Goal: Information Seeking & Learning: Learn about a topic

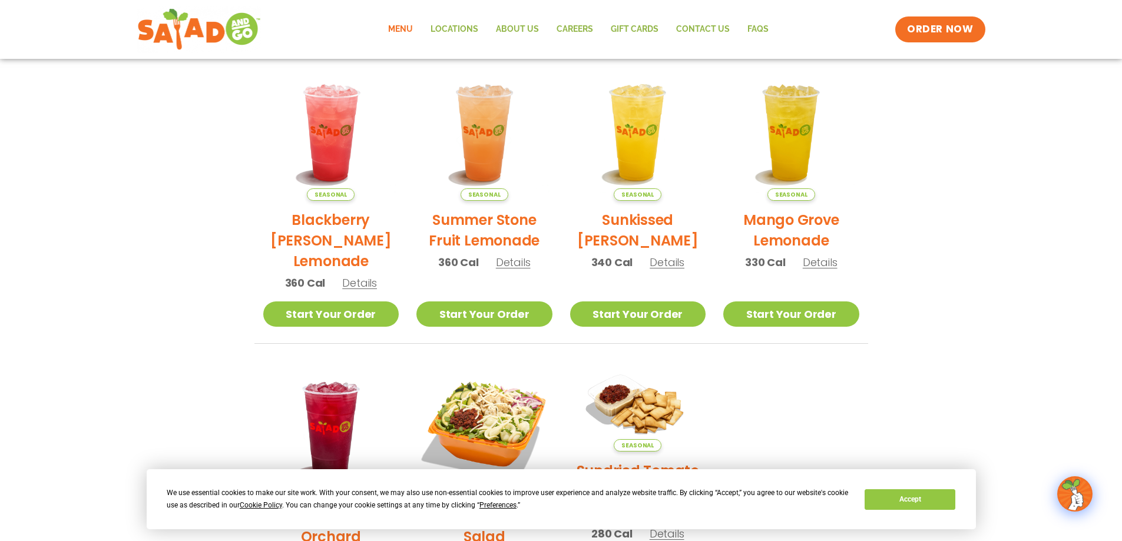
scroll to position [97, 0]
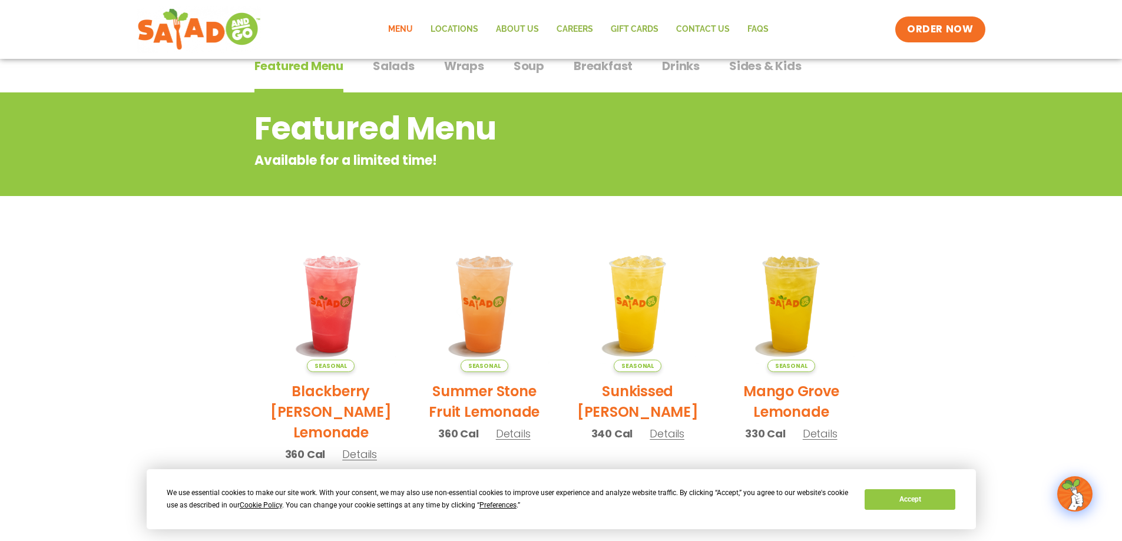
click at [381, 69] on span "Salads" at bounding box center [394, 66] width 42 height 18
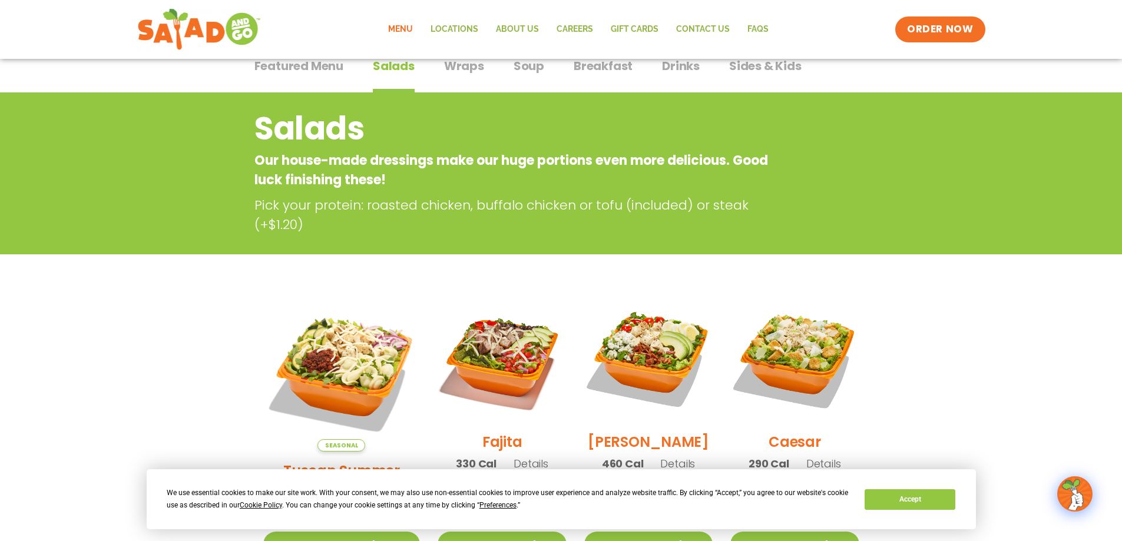
click at [454, 66] on span "Wraps" at bounding box center [464, 66] width 40 height 18
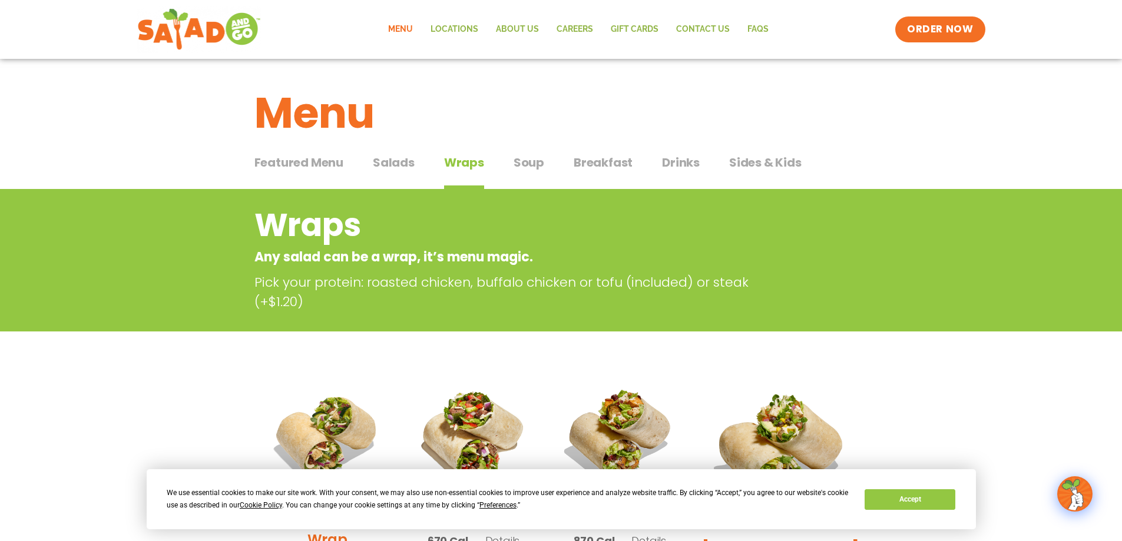
click at [396, 164] on span "Salads" at bounding box center [394, 163] width 42 height 18
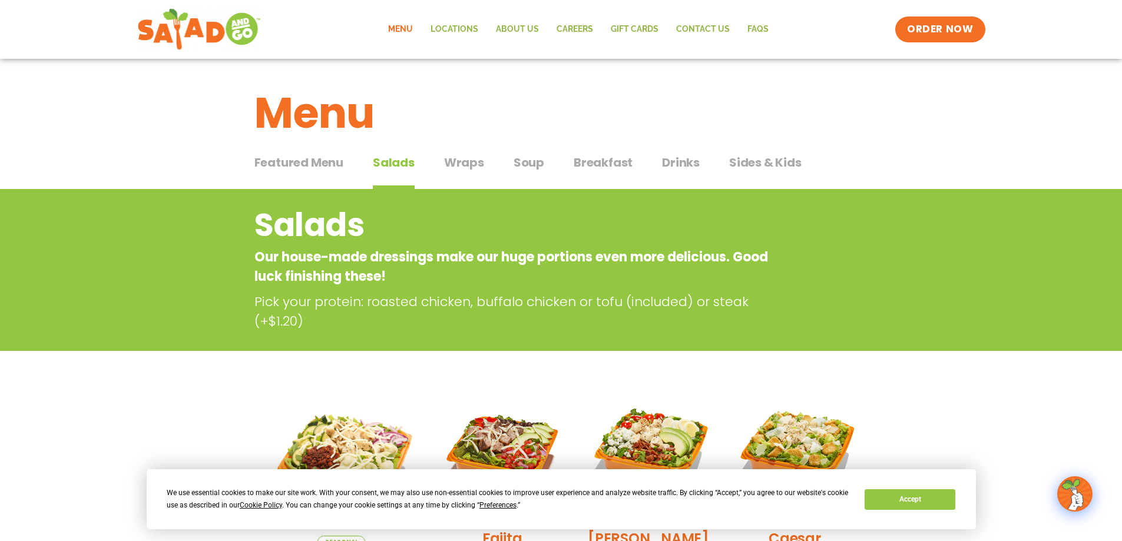
click at [455, 171] on span "Wraps" at bounding box center [464, 163] width 40 height 18
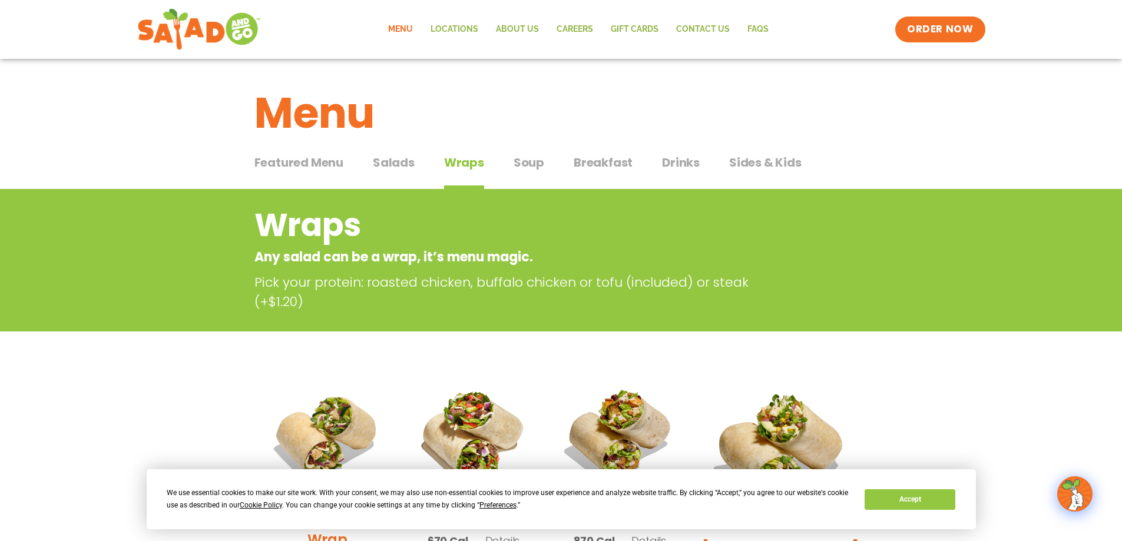
click at [769, 150] on div "Featured Menu Featured Menu Salads Salads Wraps Wraps Soup Soup Breakfast Break…" at bounding box center [561, 170] width 614 height 40
click at [767, 164] on span "Sides & Kids" at bounding box center [765, 163] width 72 height 18
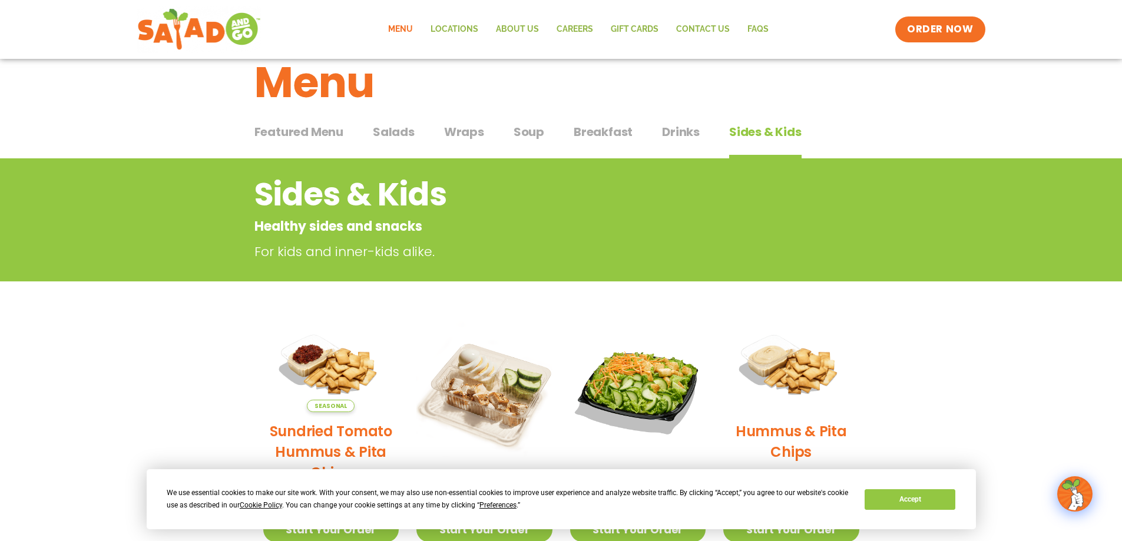
scroll to position [59, 0]
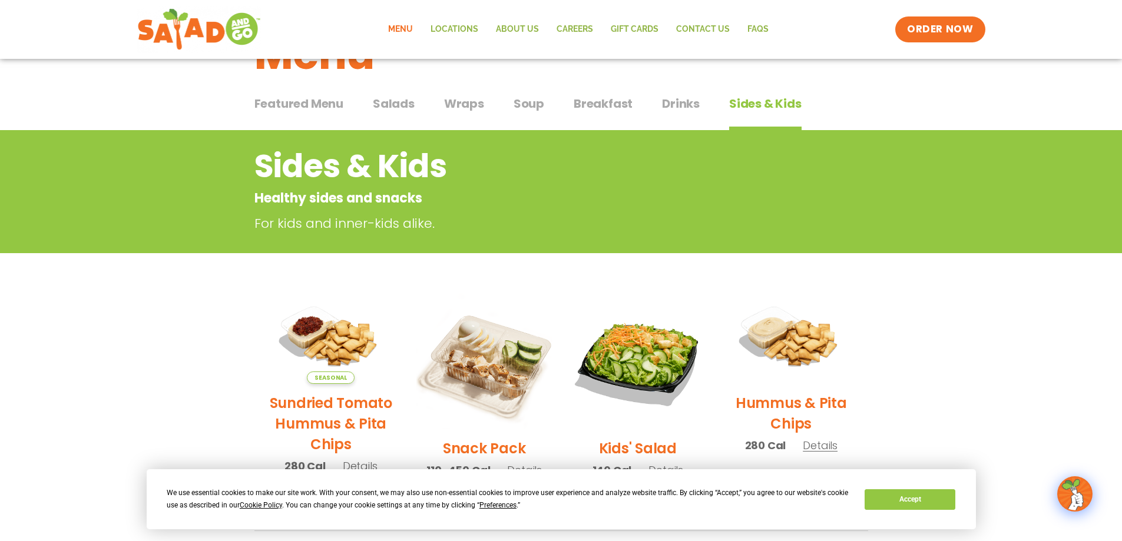
click at [454, 104] on span "Wraps" at bounding box center [464, 104] width 40 height 18
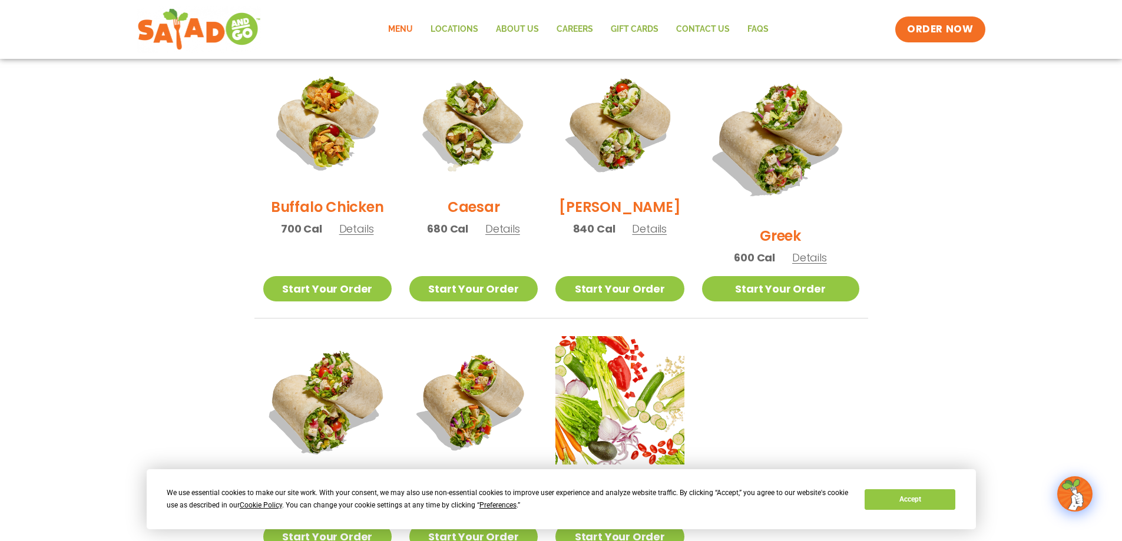
scroll to position [766, 0]
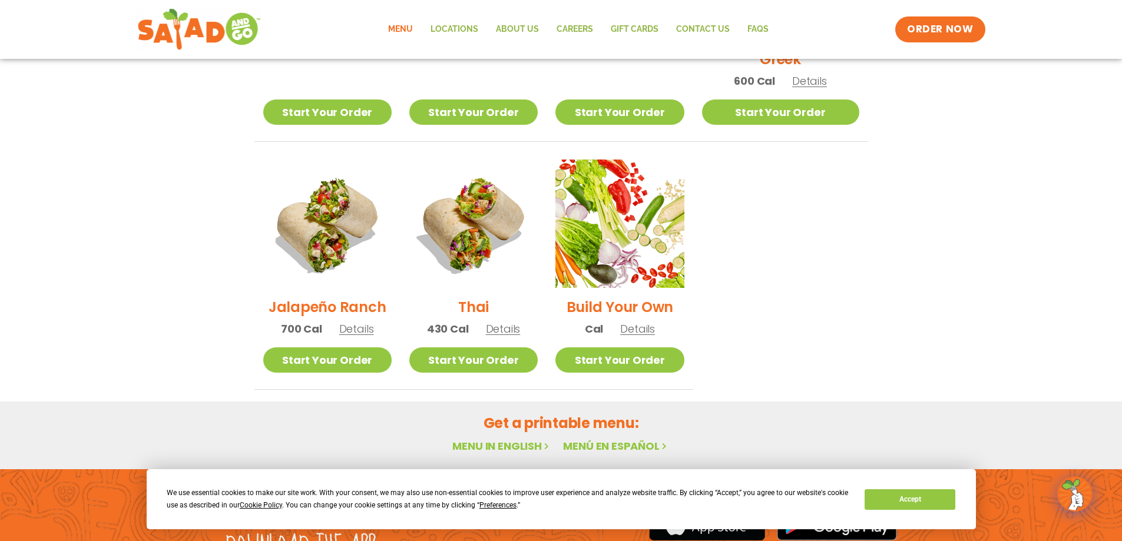
click at [388, 402] on div "Get a printable menu: Menu in English Menú en español" at bounding box center [561, 436] width 1122 height 68
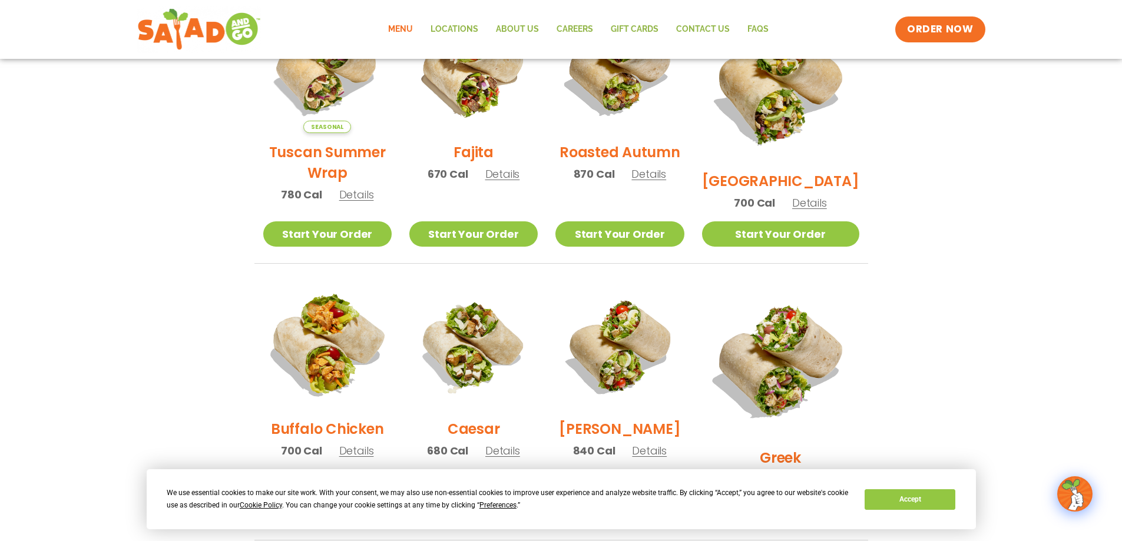
scroll to position [236, 0]
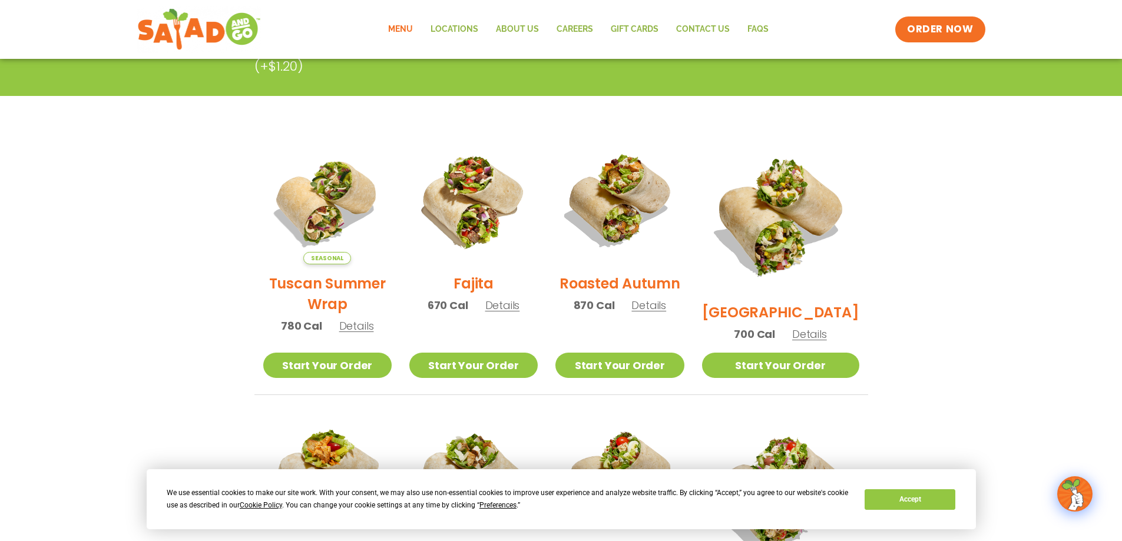
click at [361, 333] on span "Details" at bounding box center [356, 326] width 35 height 15
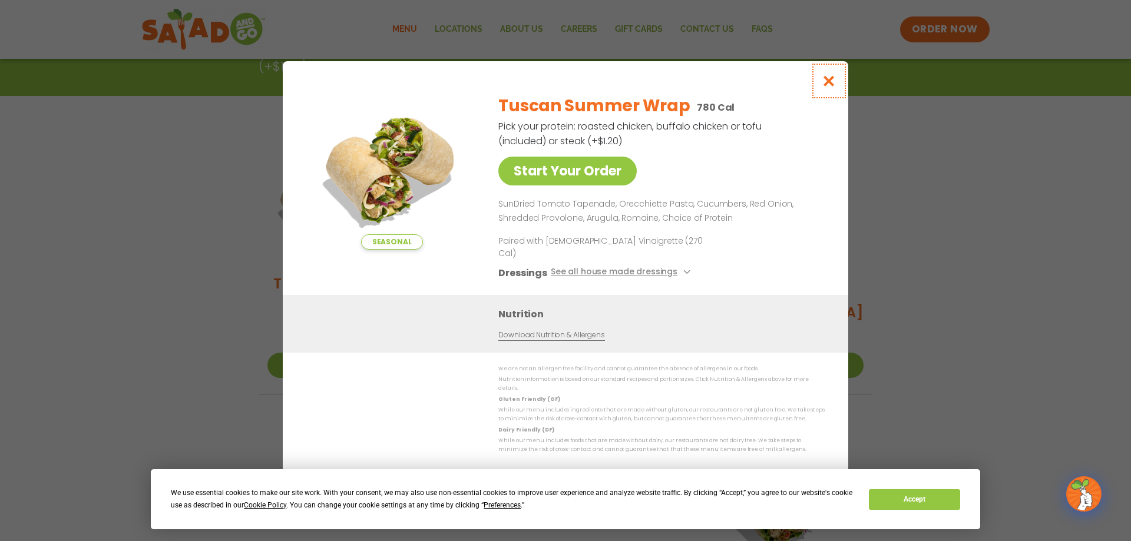
click at [829, 87] on icon "Close modal" at bounding box center [829, 81] width 15 height 12
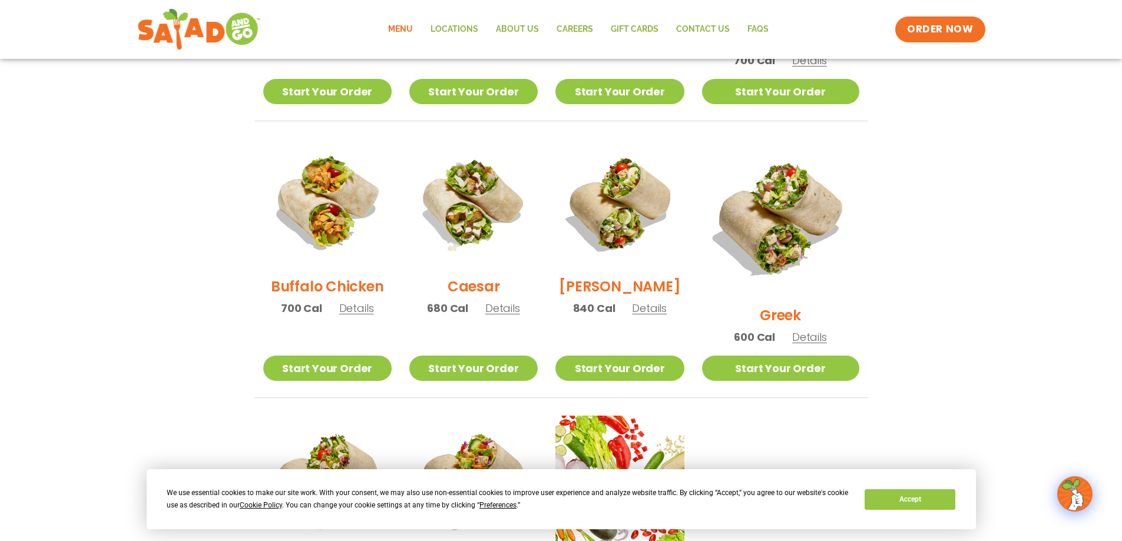
scroll to position [530, 0]
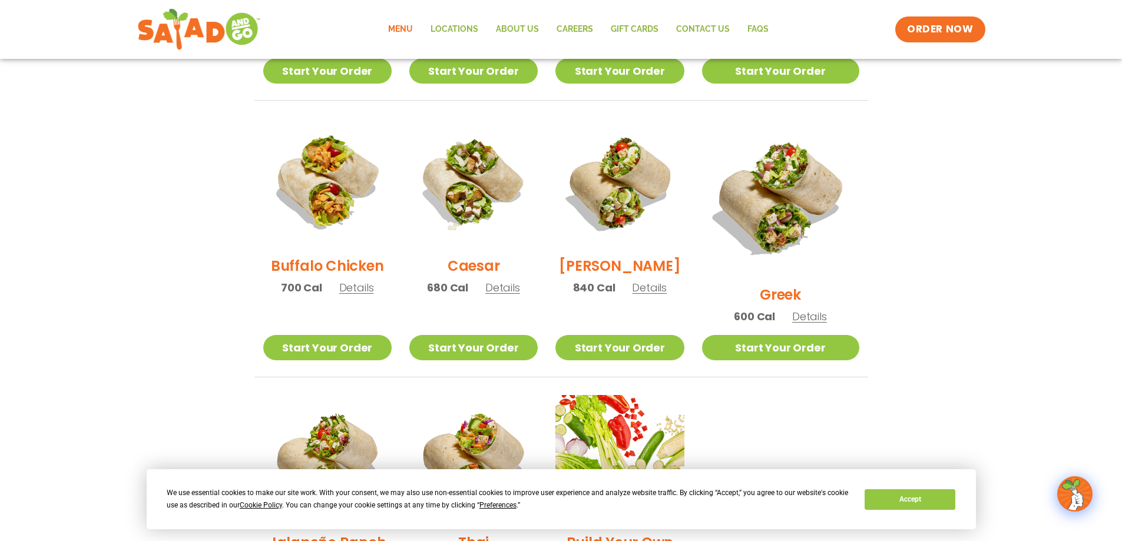
click at [355, 295] on span "Details" at bounding box center [356, 287] width 35 height 15
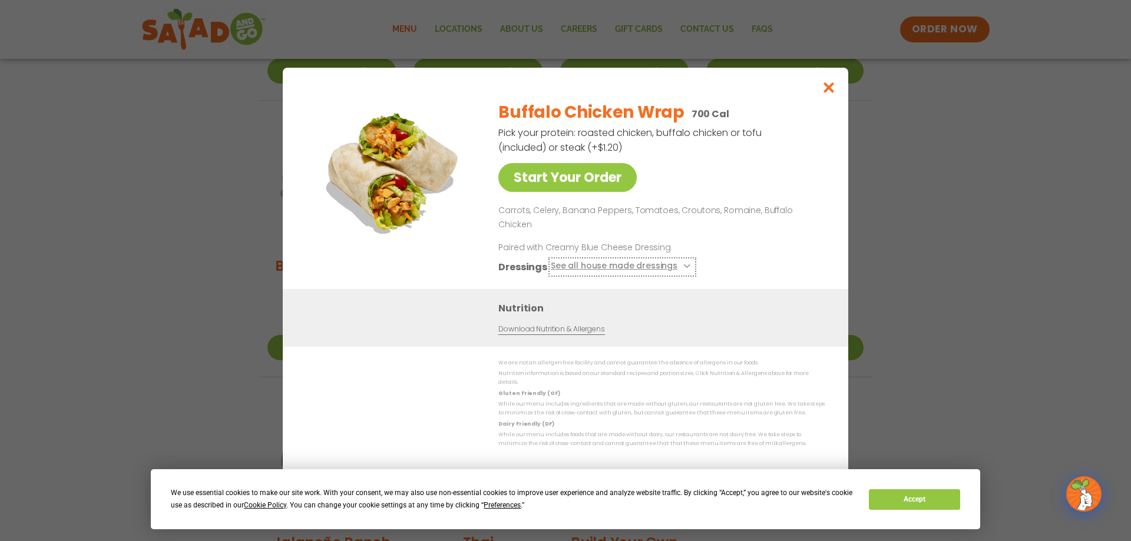
click at [683, 264] on icon at bounding box center [685, 266] width 5 height 5
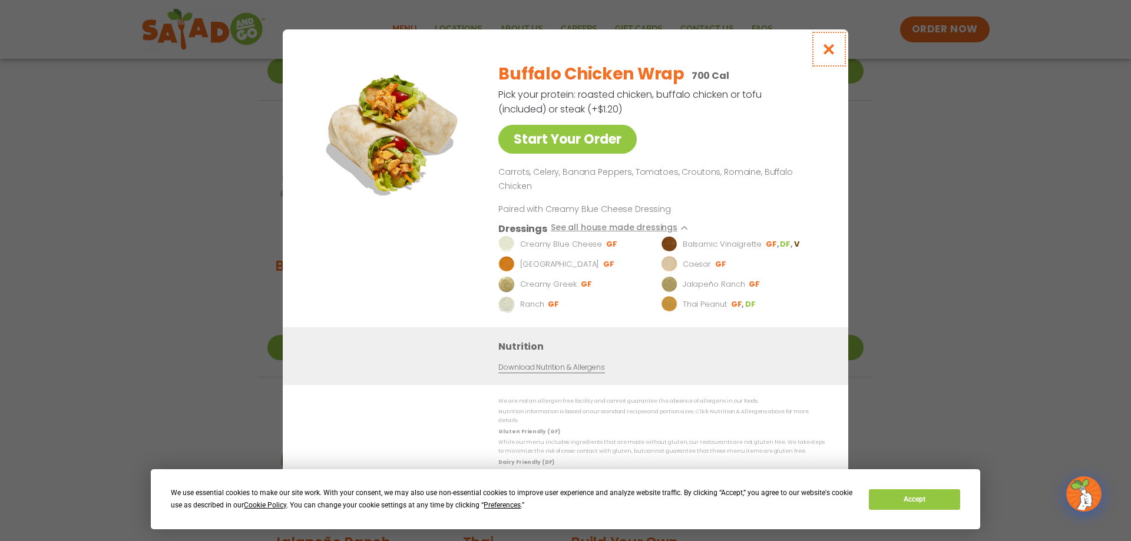
click at [829, 55] on icon "Close modal" at bounding box center [829, 49] width 15 height 12
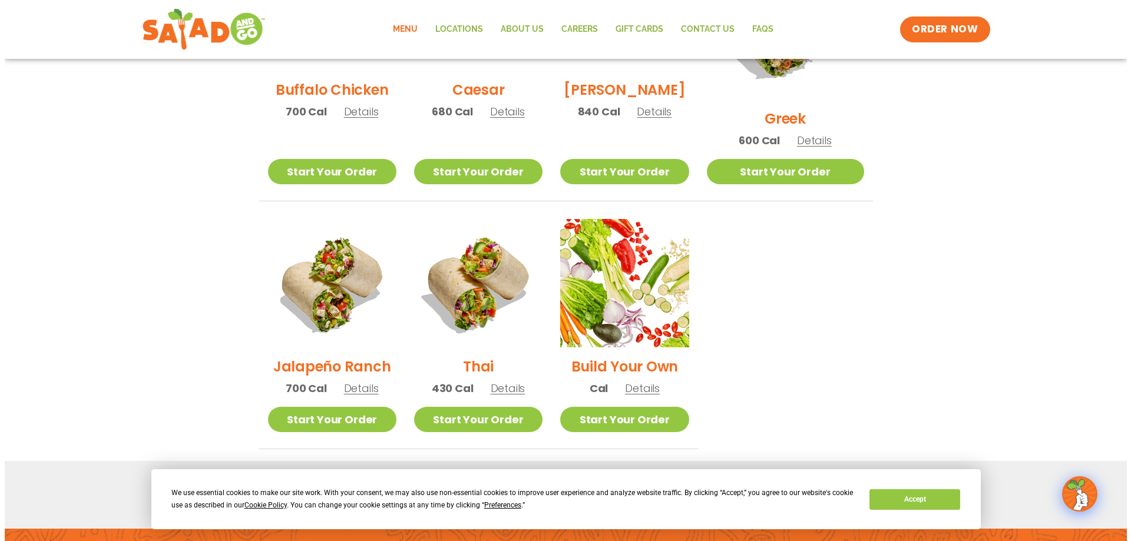
scroll to position [707, 0]
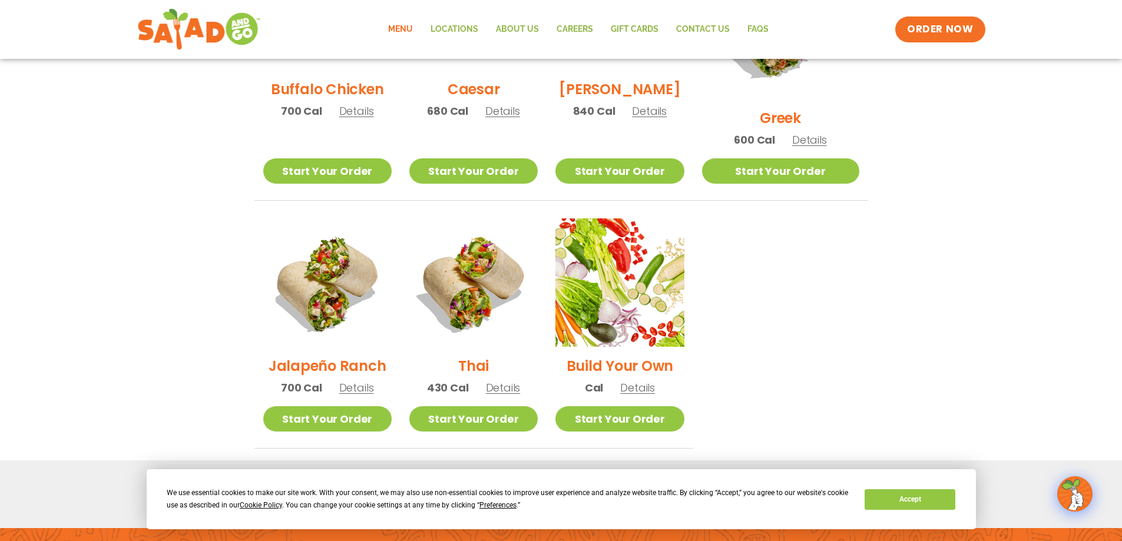
click at [366, 380] on span "Details" at bounding box center [356, 387] width 35 height 15
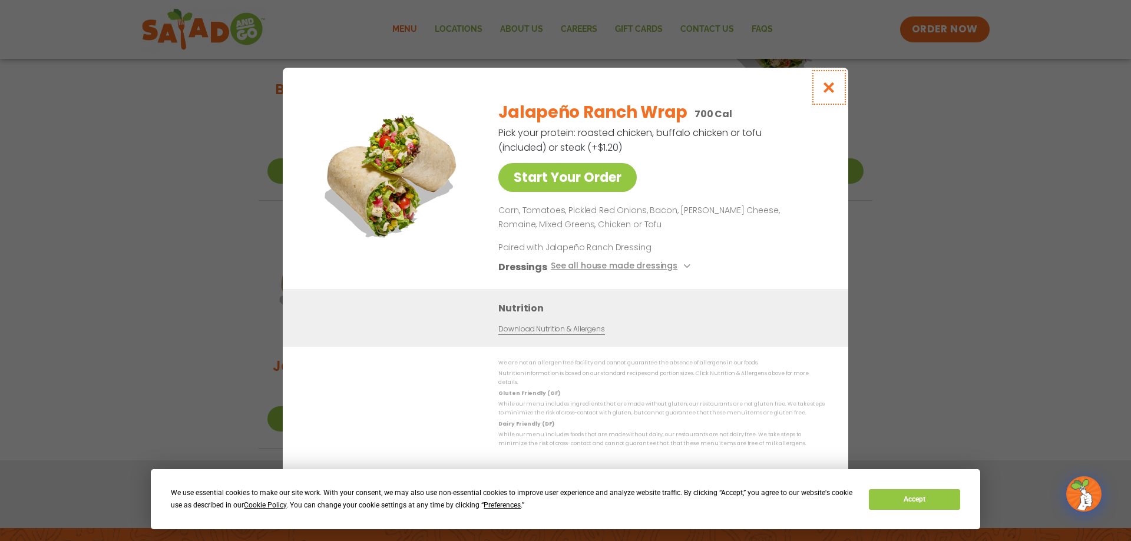
click at [825, 91] on icon "Close modal" at bounding box center [829, 87] width 15 height 12
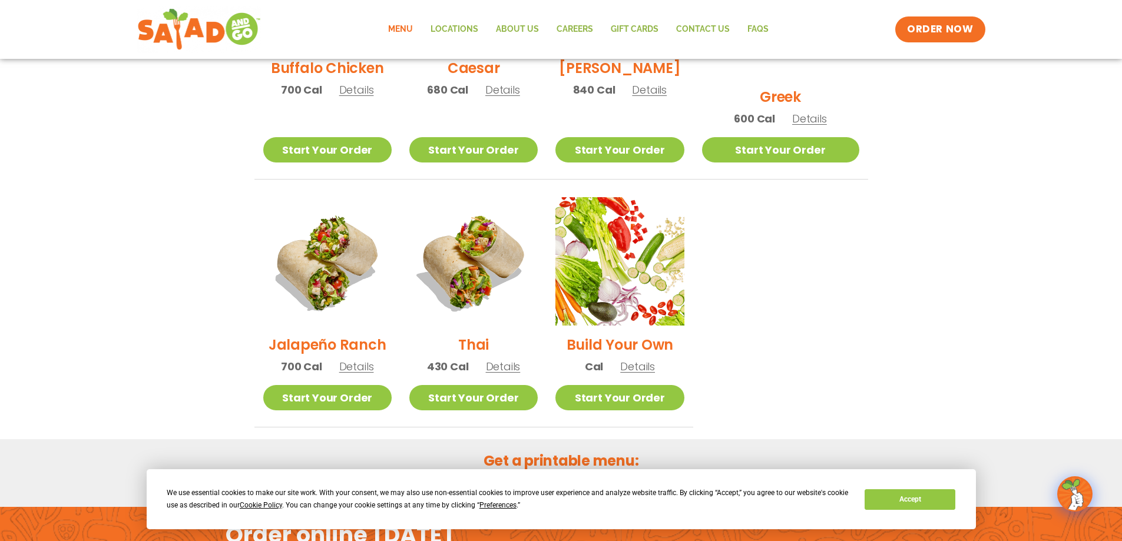
scroll to position [859, 0]
